Goal: Check status: Check status

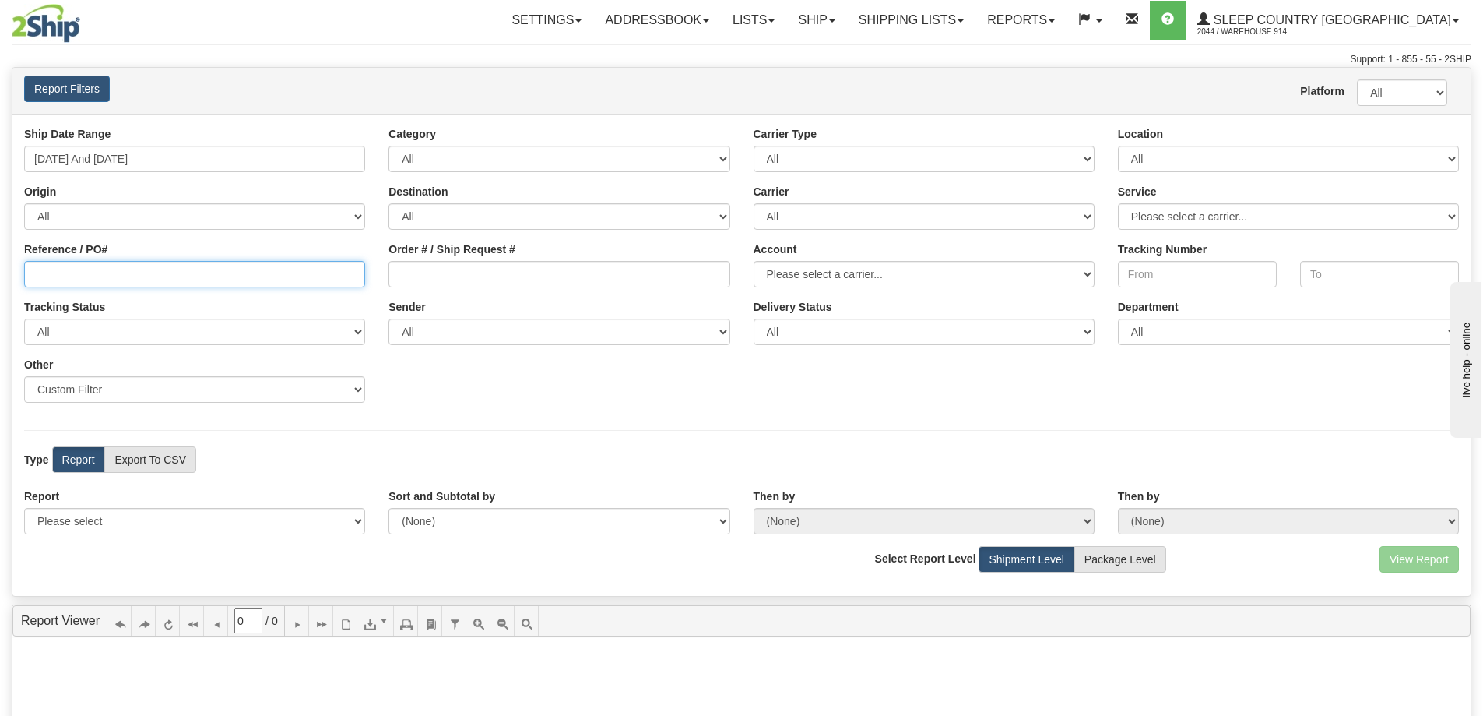
click at [291, 273] on input "Reference / PO#" at bounding box center [194, 274] width 341 height 26
paste input "9007I175887"
type input "9007I175887"
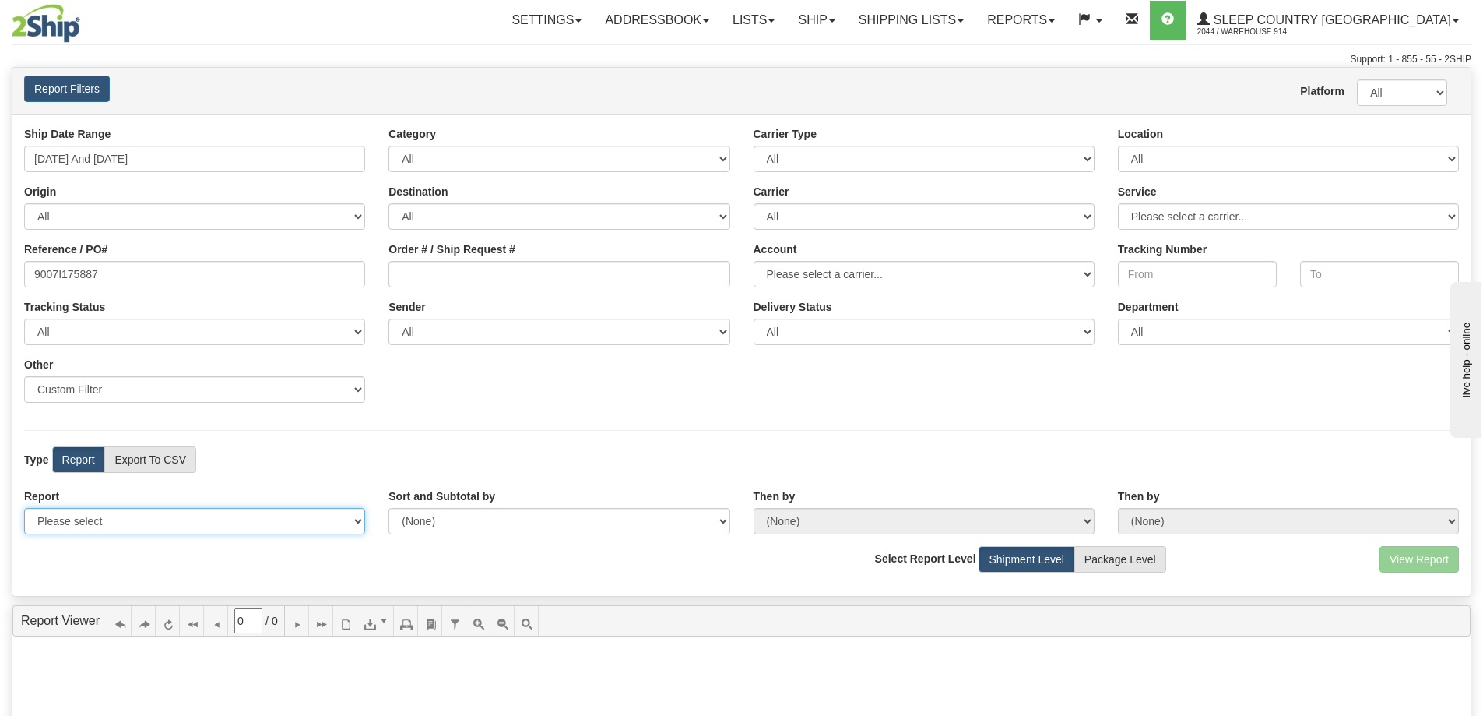
click at [112, 517] on select "Please select 1 Line Shipment Report Address Detail Basic Shipment Overview Can…" at bounding box center [194, 521] width 341 height 26
select select "Users\Contents Detail.trdx"
click at [24, 508] on select "Please select 1 Line Shipment Report Address Detail Basic Shipment Overview Can…" at bounding box center [194, 521] width 341 height 26
click at [1402, 558] on button "View Report" at bounding box center [1419, 559] width 79 height 26
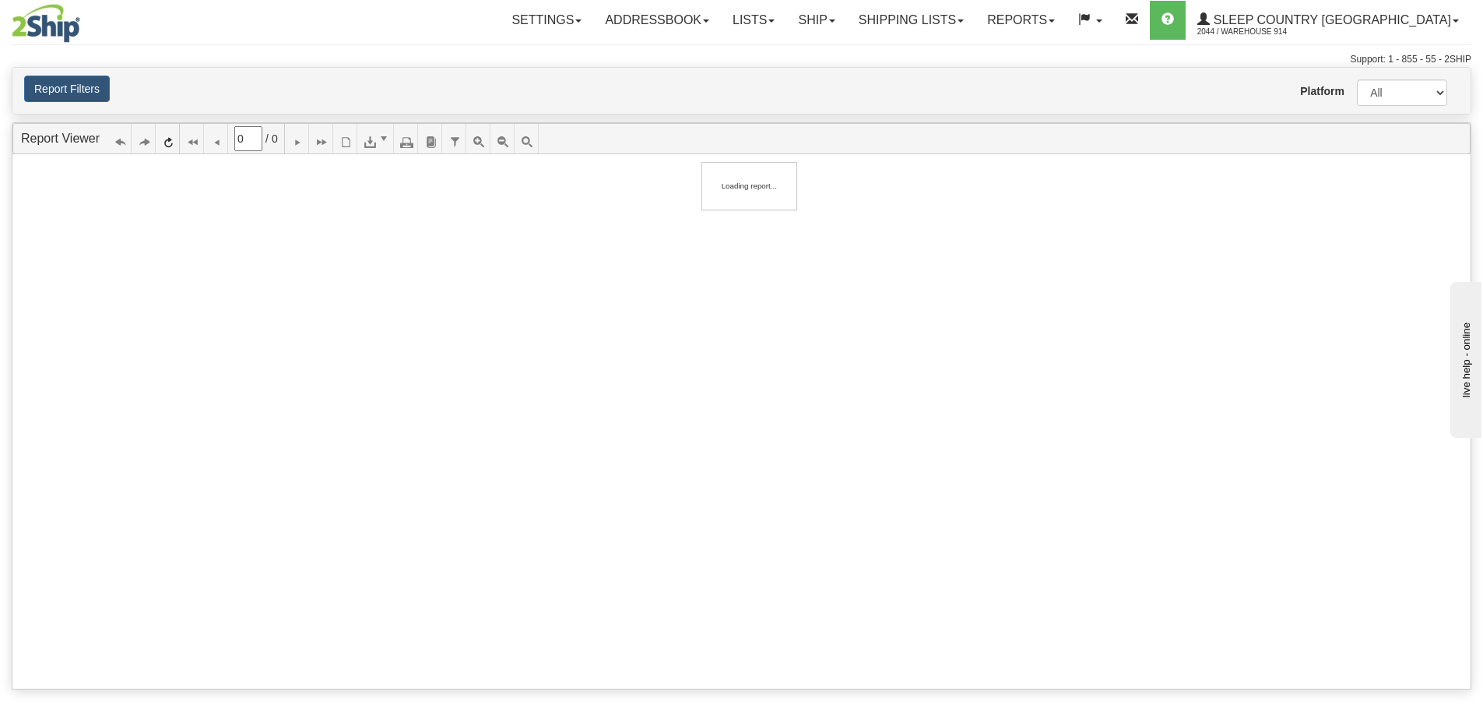
type input "1"
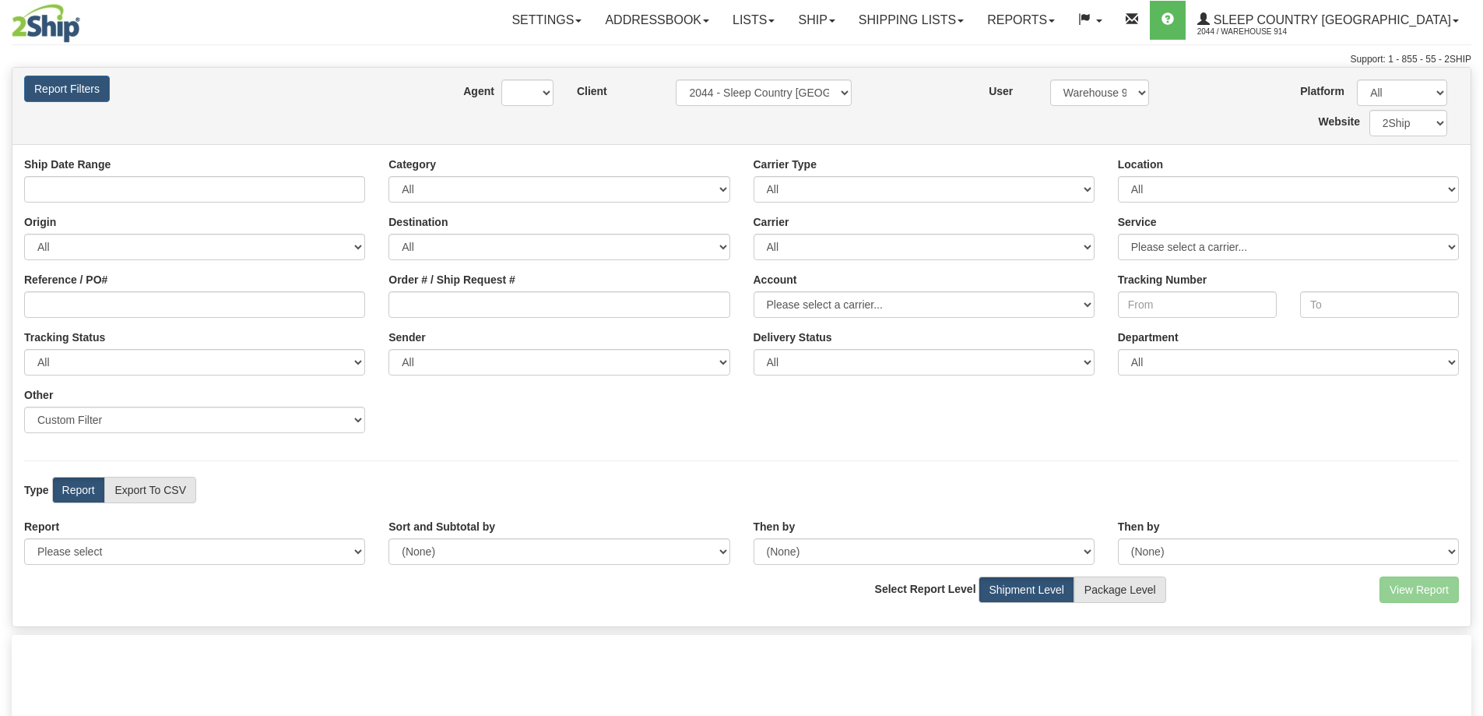
type input "10/09/2025 And 10/15/2025"
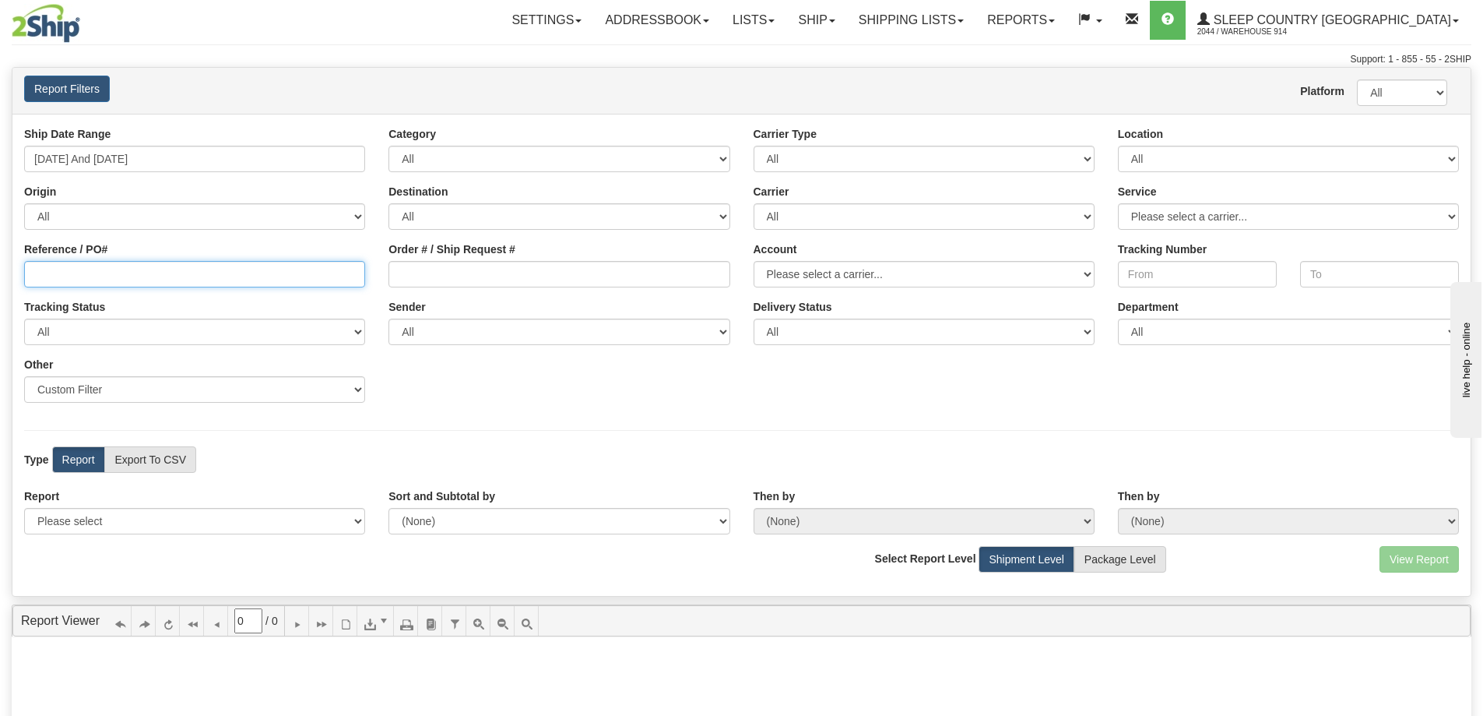
click at [129, 276] on input "Reference / PO#" at bounding box center [194, 274] width 341 height 26
paste input "9007I175887"
type input "9007I175887"
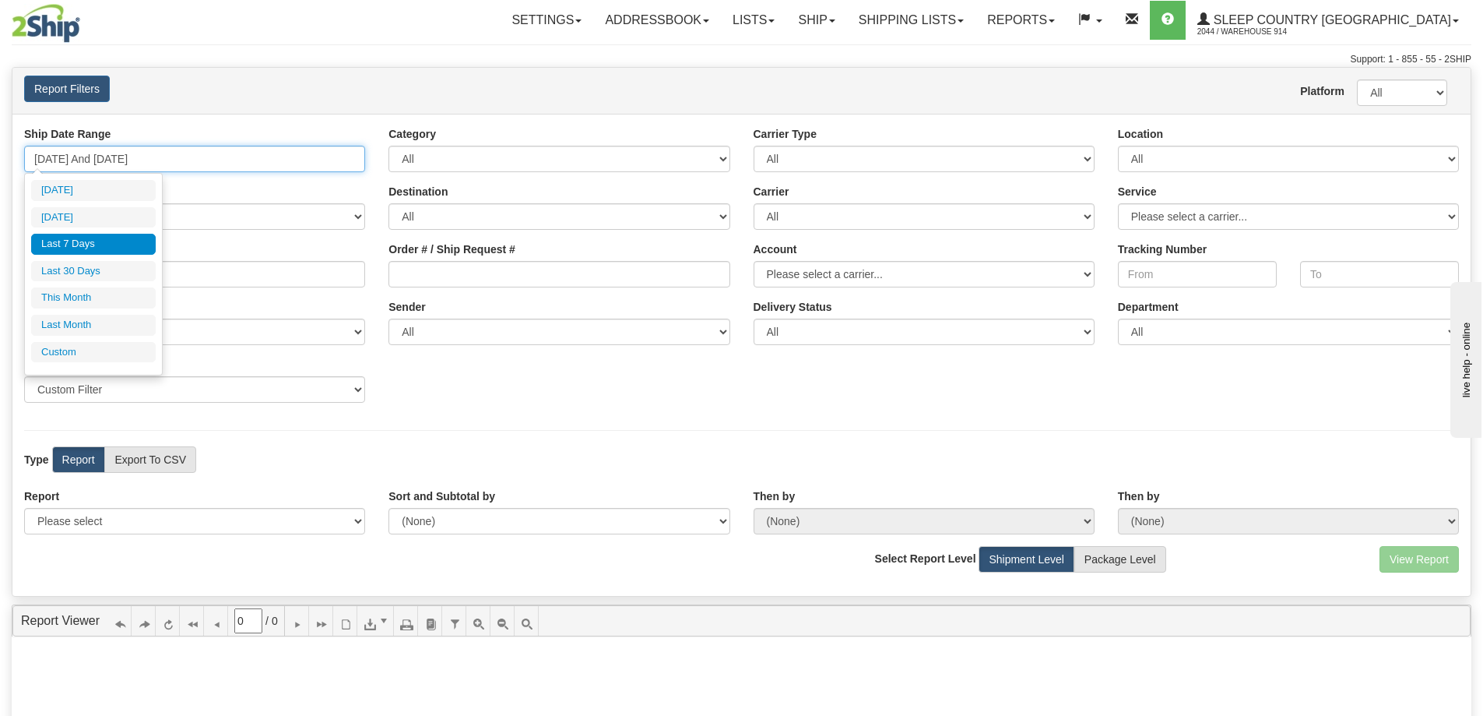
click at [333, 156] on input "[DATE] And [DATE]" at bounding box center [194, 159] width 341 height 26
click at [85, 347] on li "Custom" at bounding box center [93, 352] width 125 height 21
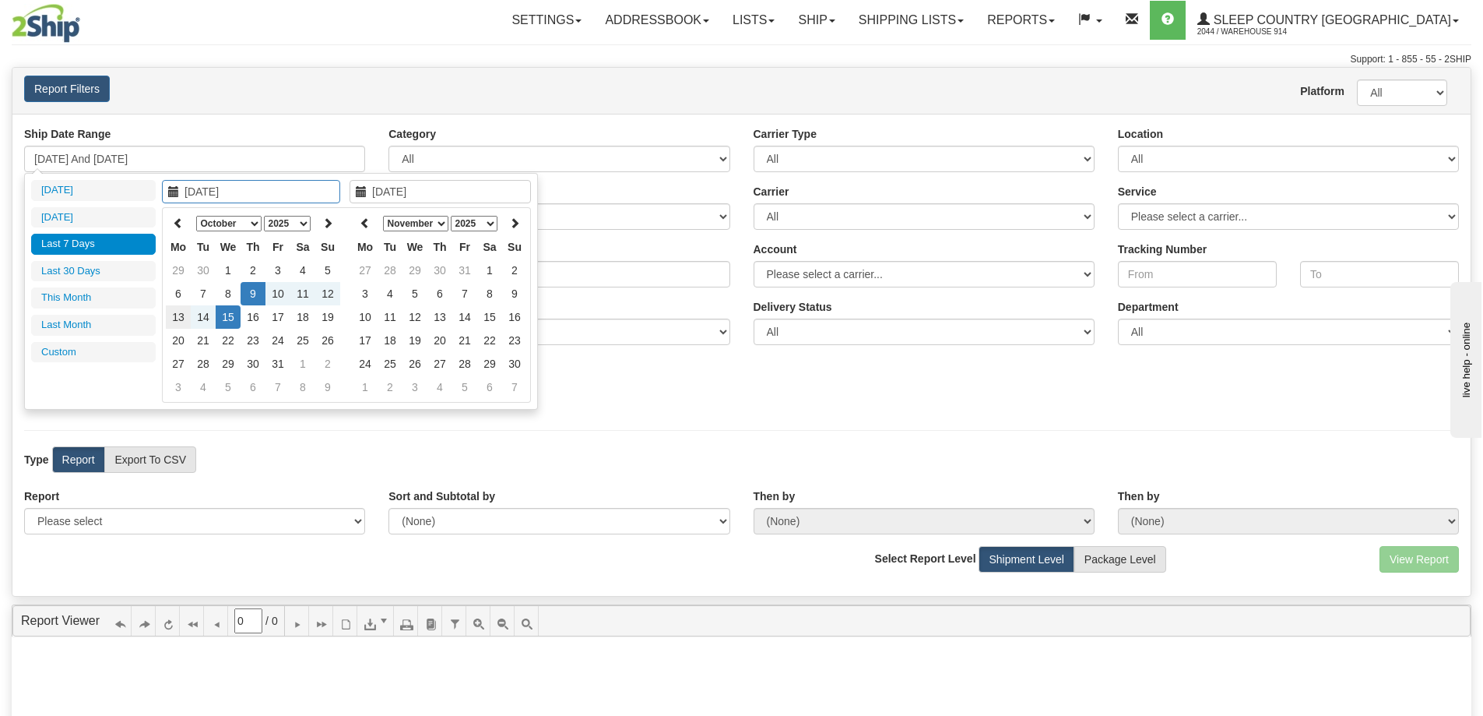
type input "09/01/2025"
type input "09/30/2025"
type input "10/13/2025"
type input "10/15/2025"
type input "10/14/2025"
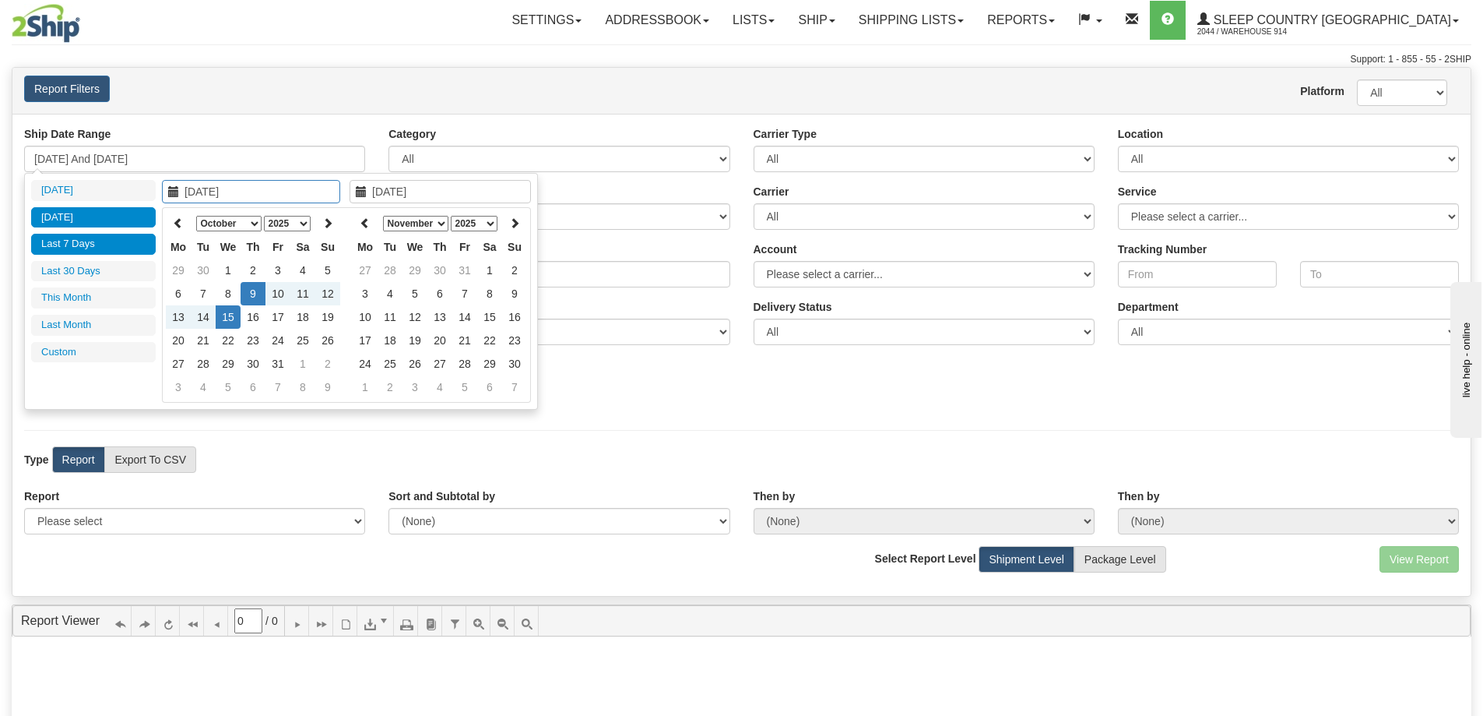
type input "10/14/2025"
type input "10/09/2025"
type input "10/15/2025"
click at [180, 228] on icon at bounding box center [178, 222] width 11 height 11
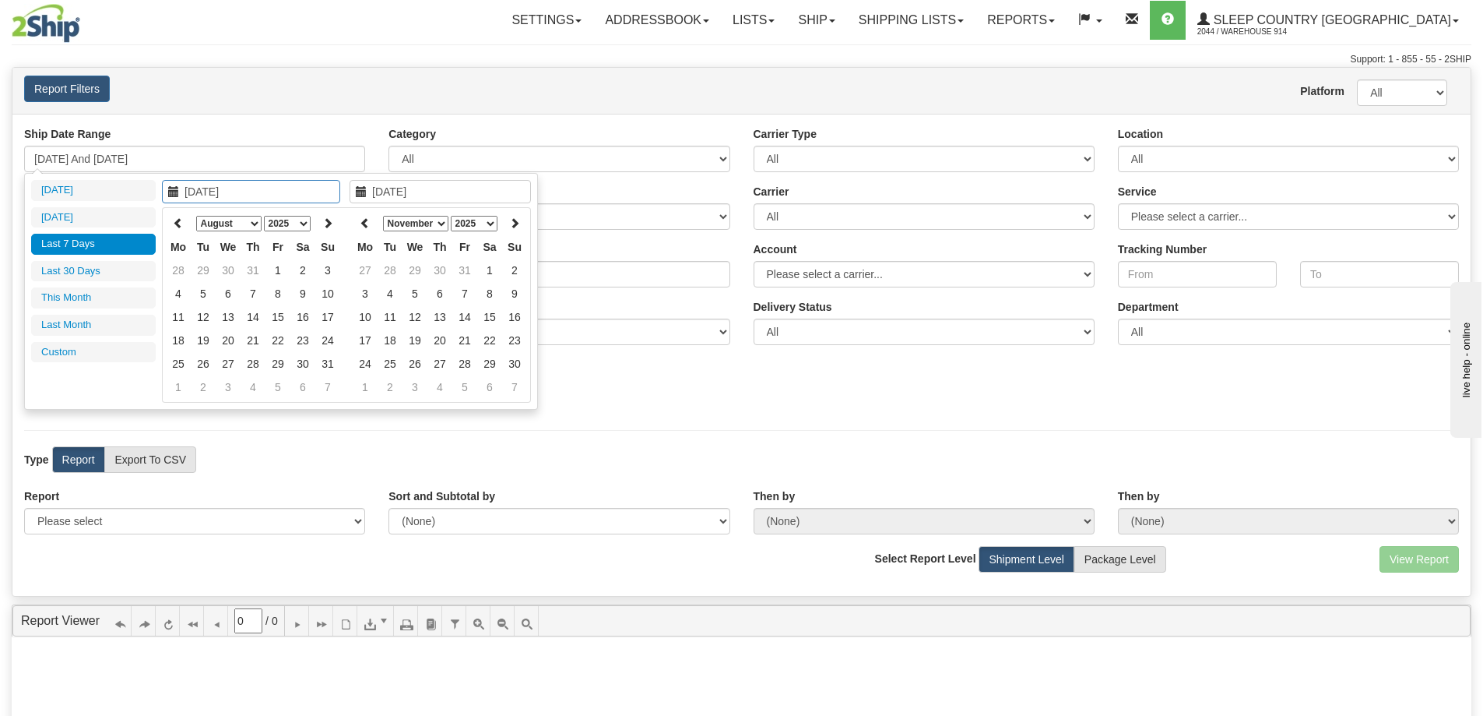
click at [180, 228] on icon at bounding box center [178, 222] width 11 height 11
type input "05/01/2025"
click at [256, 270] on td "1" at bounding box center [253, 270] width 25 height 23
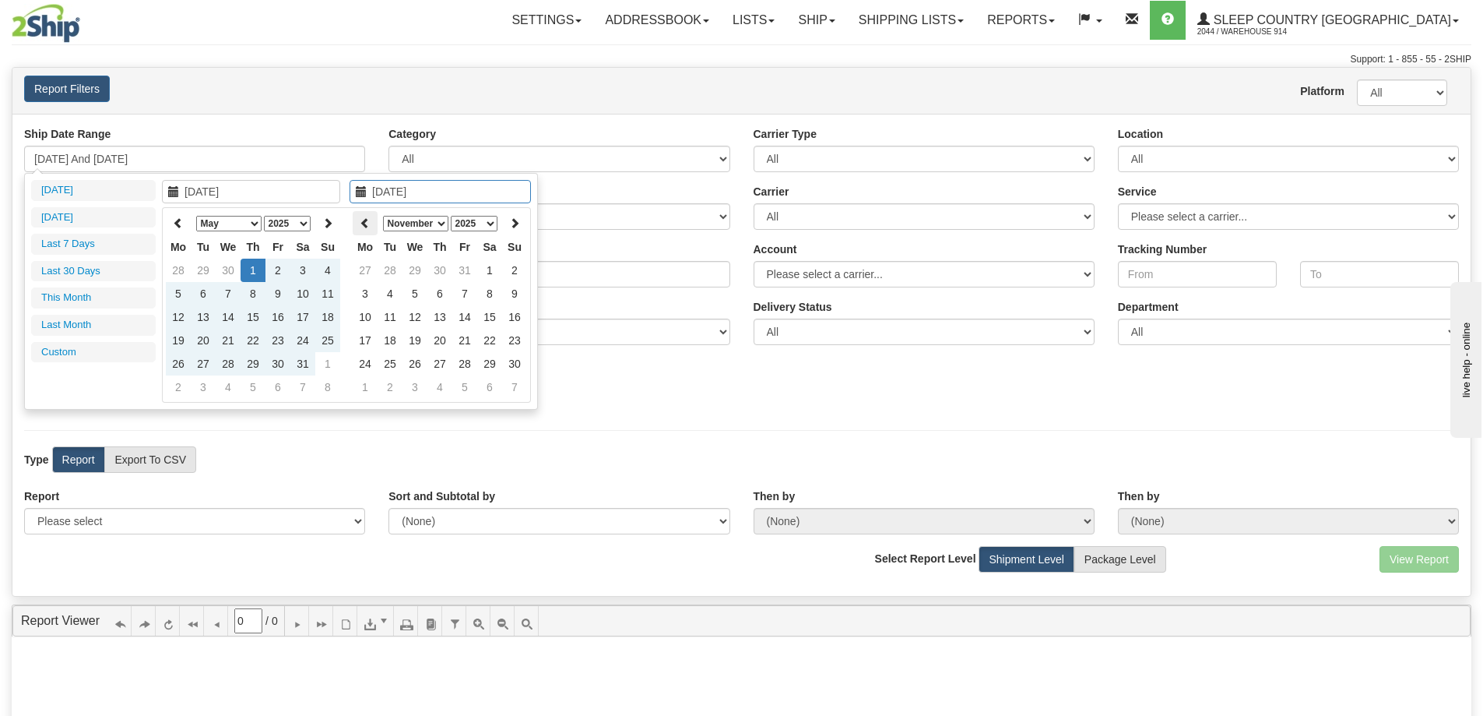
click at [358, 224] on th at bounding box center [365, 223] width 25 height 24
type input "10/15/2025"
click at [424, 319] on td "15" at bounding box center [415, 316] width 25 height 23
type input "05/01/2025 And 10/15/2025"
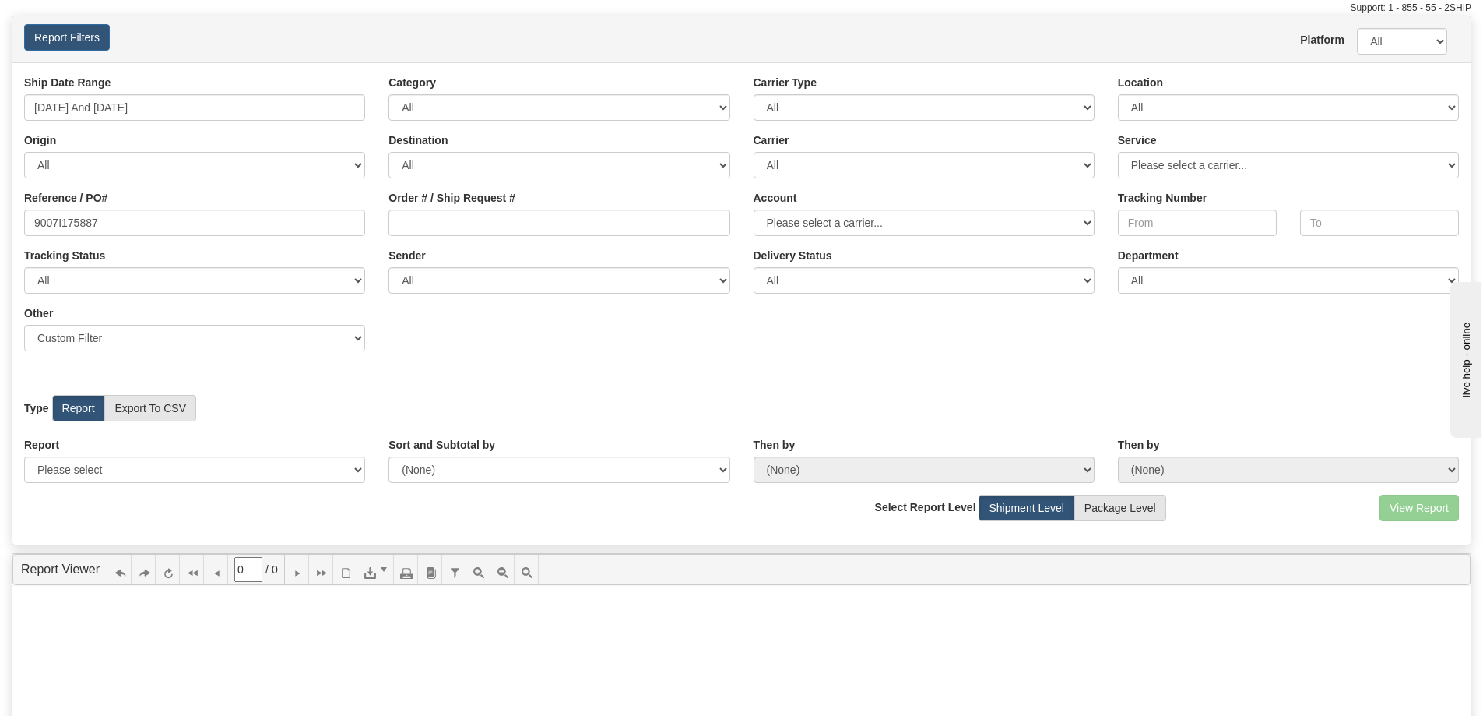
scroll to position [78, 0]
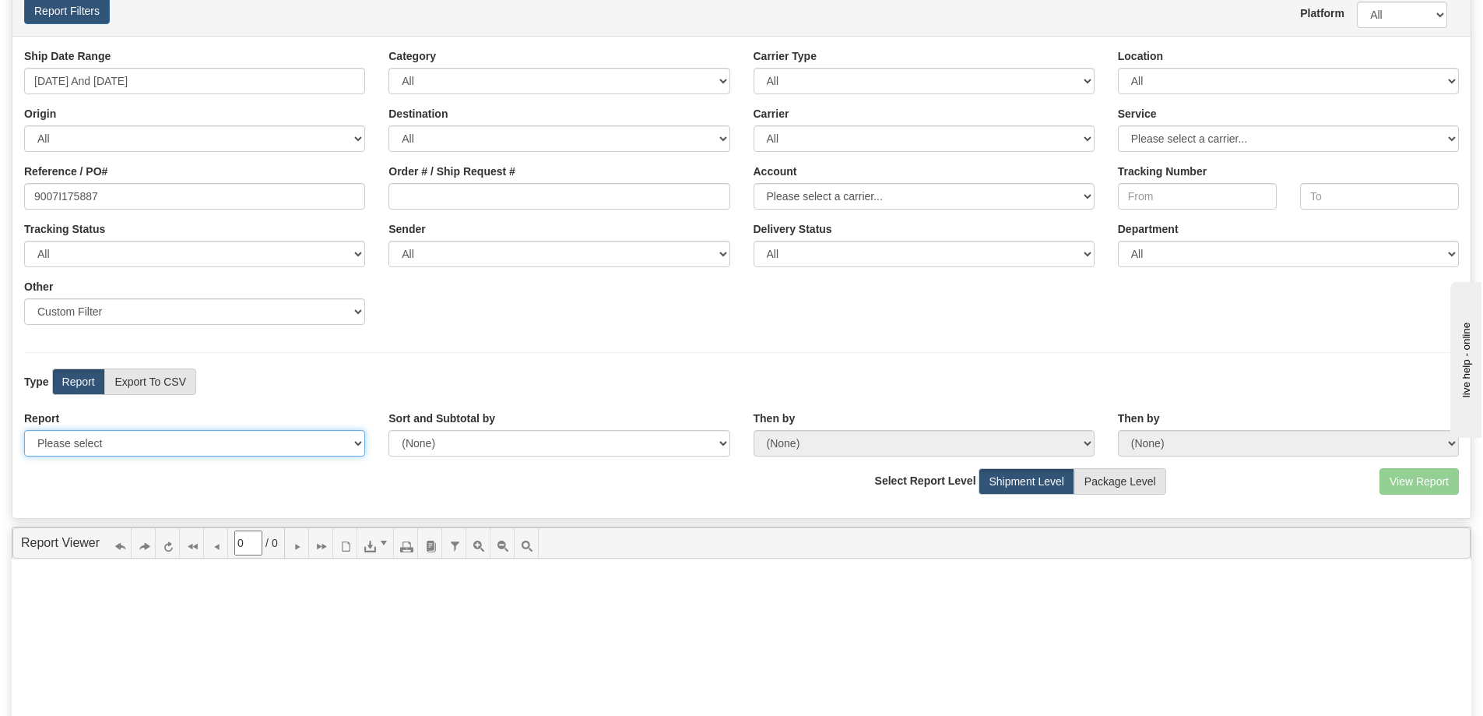
click at [85, 431] on select "Please select 1 Line Shipment Report Address Detail Basic Shipment Overview Can…" at bounding box center [194, 443] width 341 height 26
select select "Users\Contents Detail.trdx"
click at [24, 430] on select "Please select 1 Line Shipment Report Address Detail Basic Shipment Overview Can…" at bounding box center [194, 443] width 341 height 26
click at [1385, 476] on button "View Report" at bounding box center [1419, 481] width 79 height 26
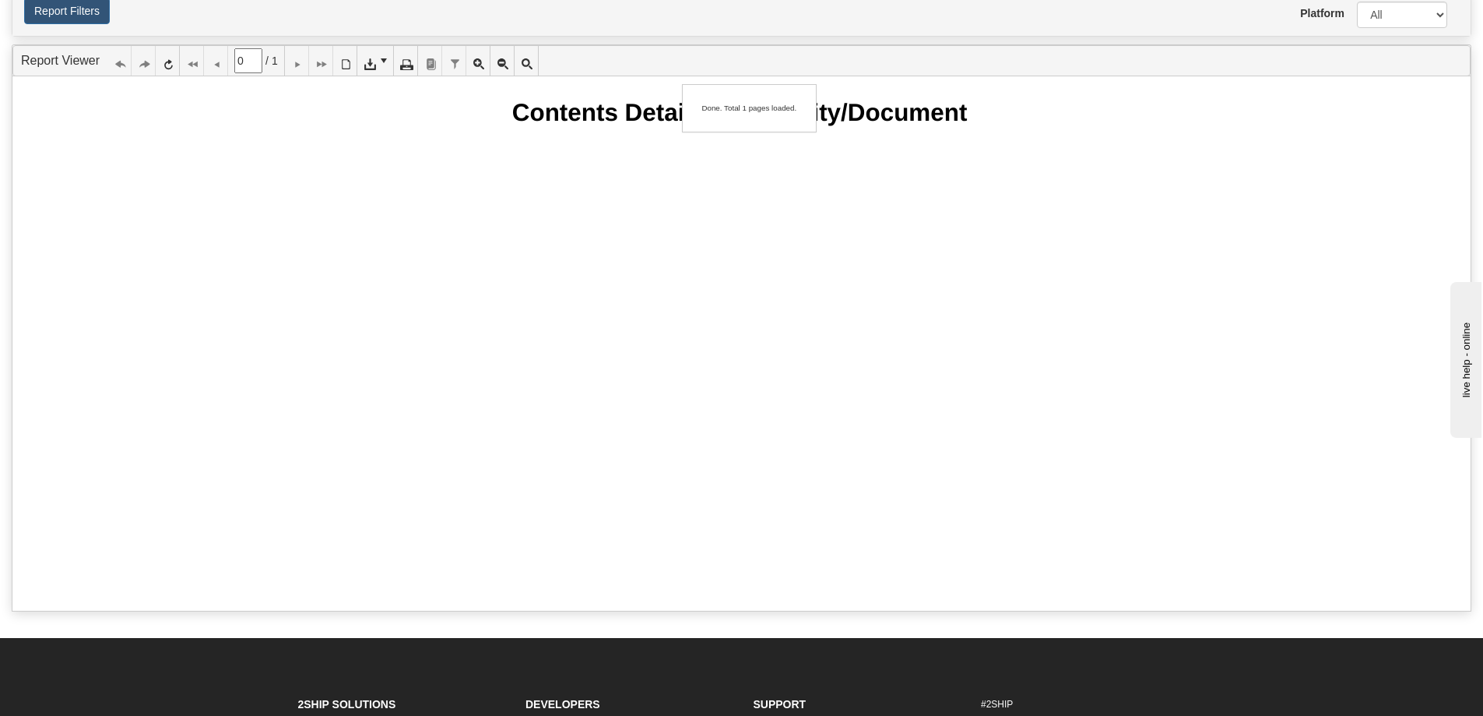
type input "1"
drag, startPoint x: 380, startPoint y: 229, endPoint x: 369, endPoint y: 201, distance: 30.1
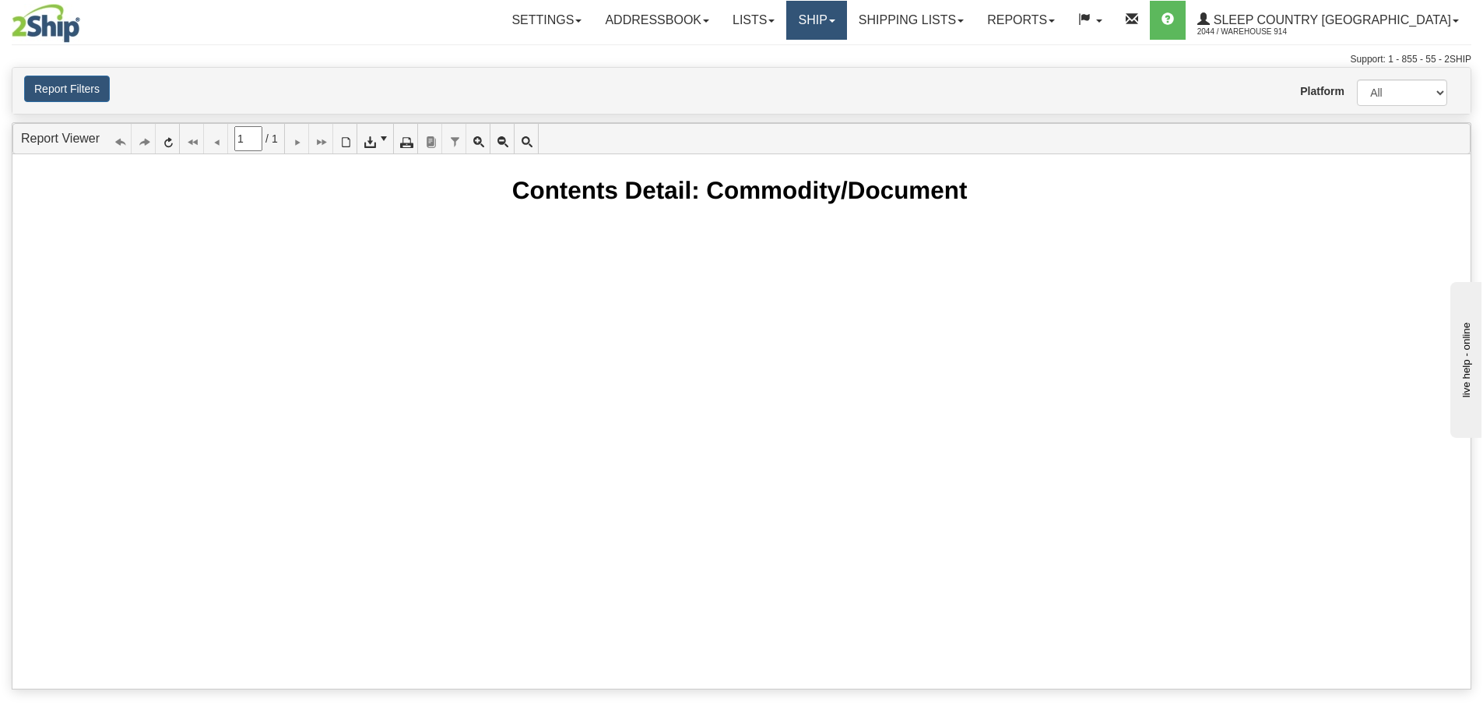
click at [846, 6] on link "Ship" at bounding box center [817, 20] width 60 height 39
click at [846, 52] on link "Ship Screen" at bounding box center [776, 54] width 141 height 20
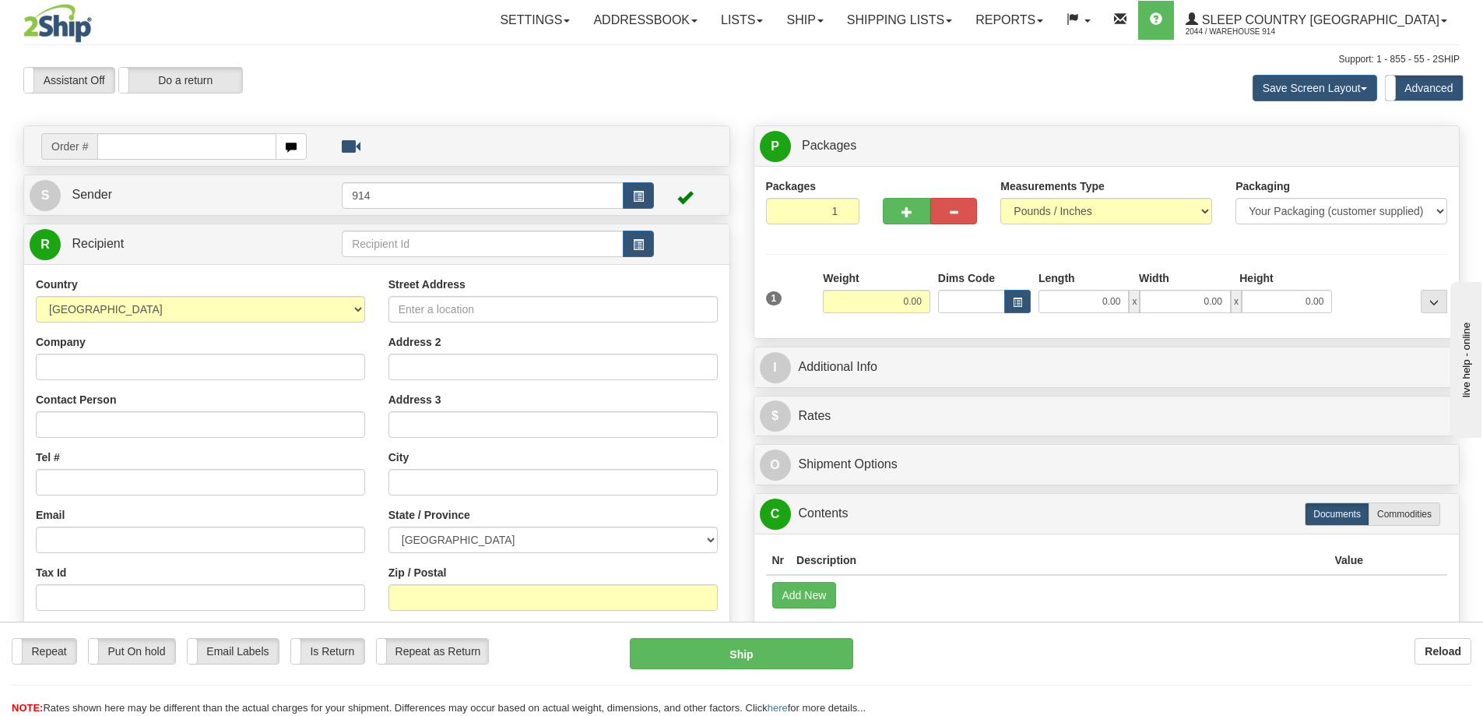
click at [227, 146] on input "text" at bounding box center [186, 146] width 179 height 26
drag, startPoint x: 162, startPoint y: 163, endPoint x: 169, endPoint y: 146, distance: 18.5
click at [162, 163] on div "Order #" at bounding box center [377, 146] width 706 height 40
click at [170, 143] on input "text" at bounding box center [186, 146] width 179 height 26
paste input "9007I175887"
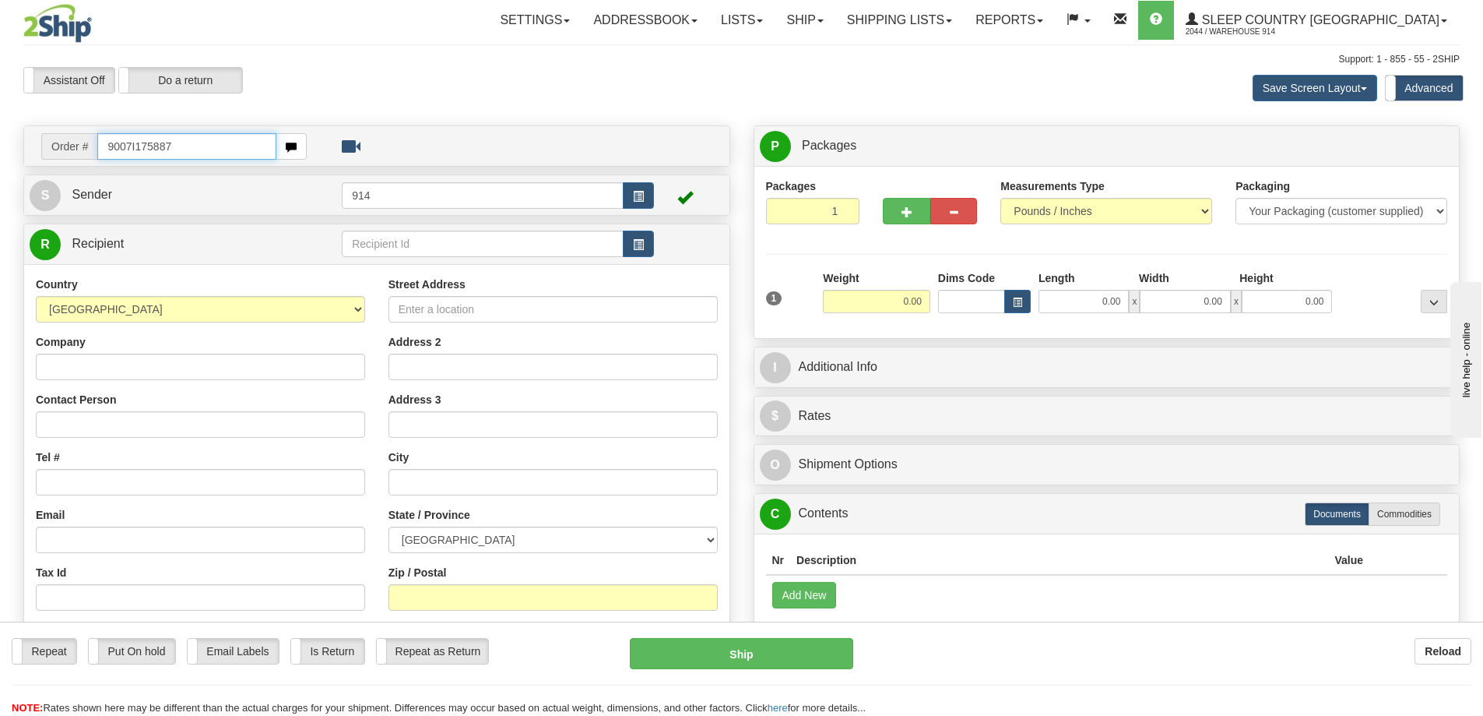
type input "9007I175887"
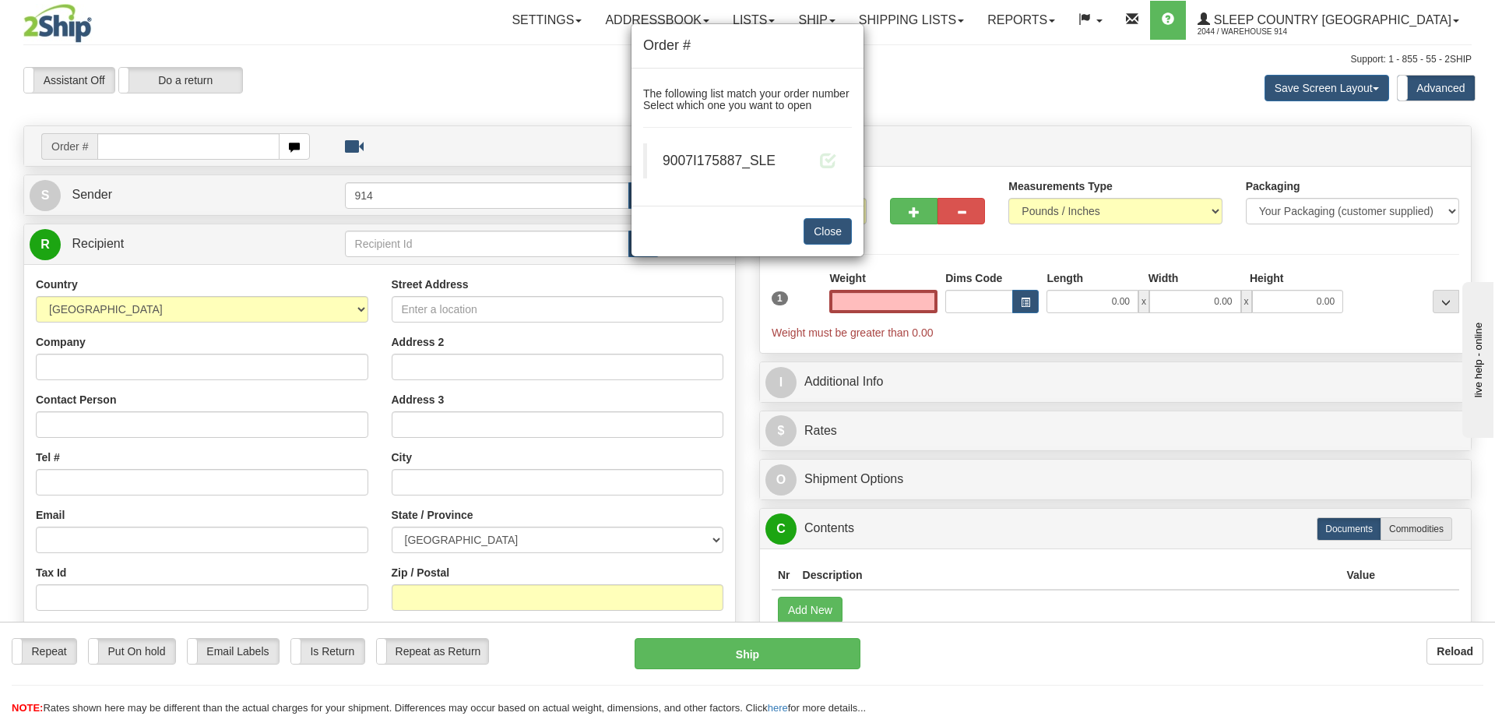
type input "0.00"
click at [955, 133] on div "Order # The following list match your order number Select which one you want to…" at bounding box center [747, 358] width 1495 height 716
click at [832, 238] on button "Close" at bounding box center [828, 231] width 48 height 26
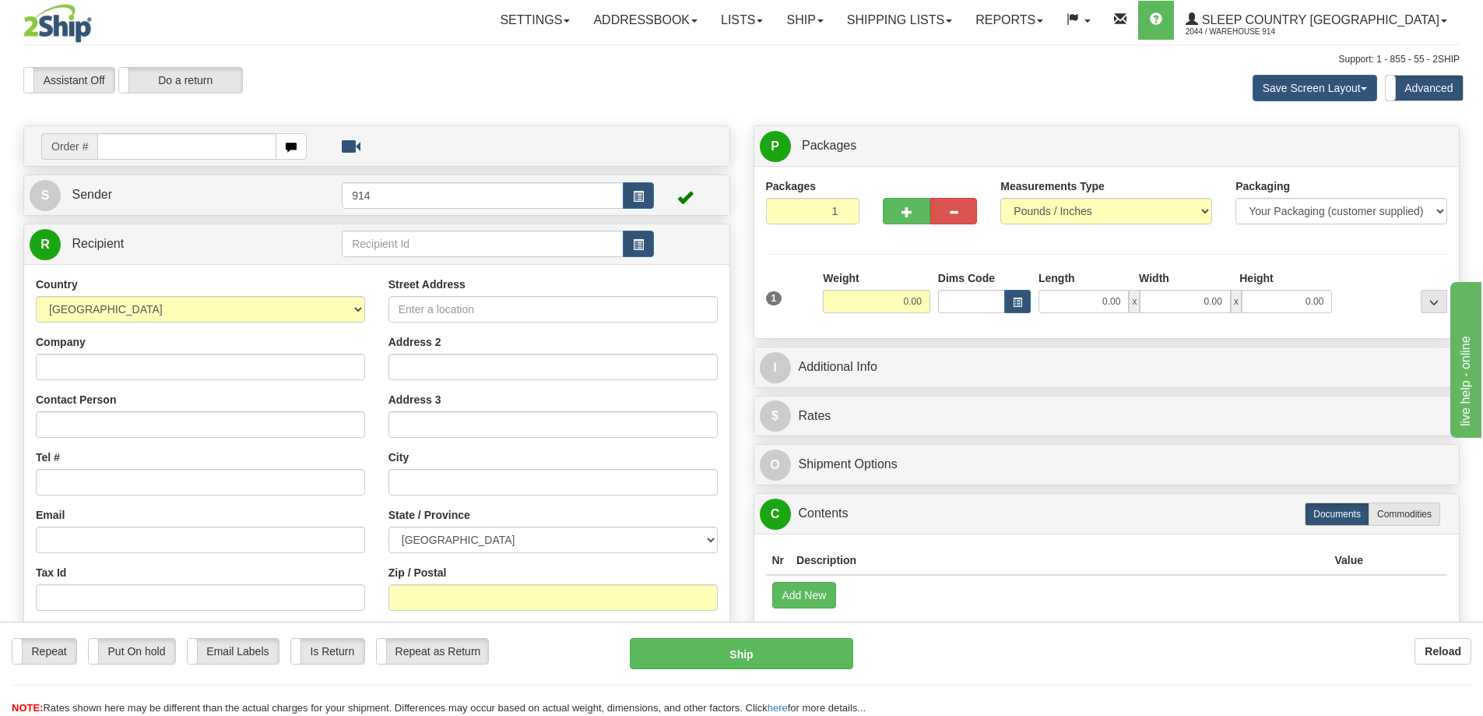
click at [186, 136] on input "text" at bounding box center [186, 146] width 179 height 26
type input "9007I175887"
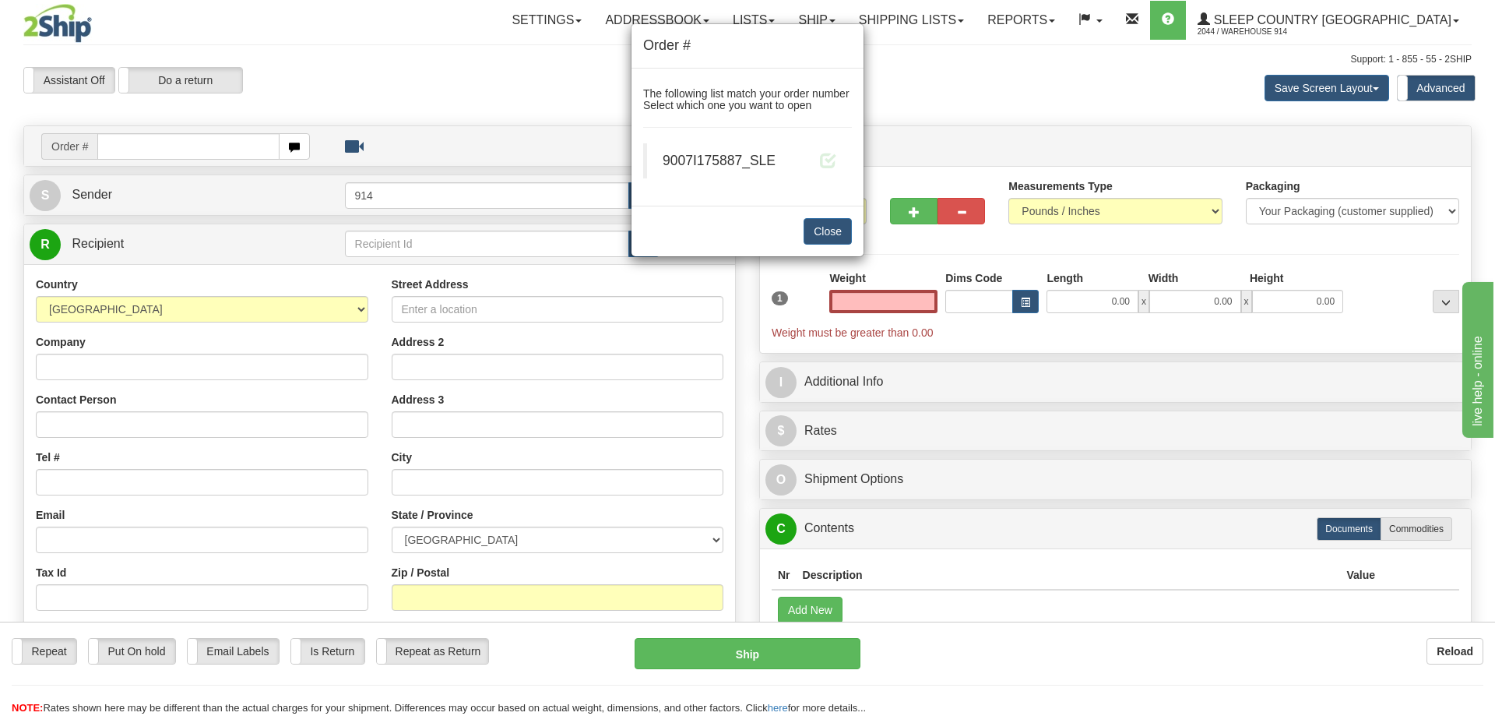
type input "0.00"
